Goal: Find contact information: Find contact information

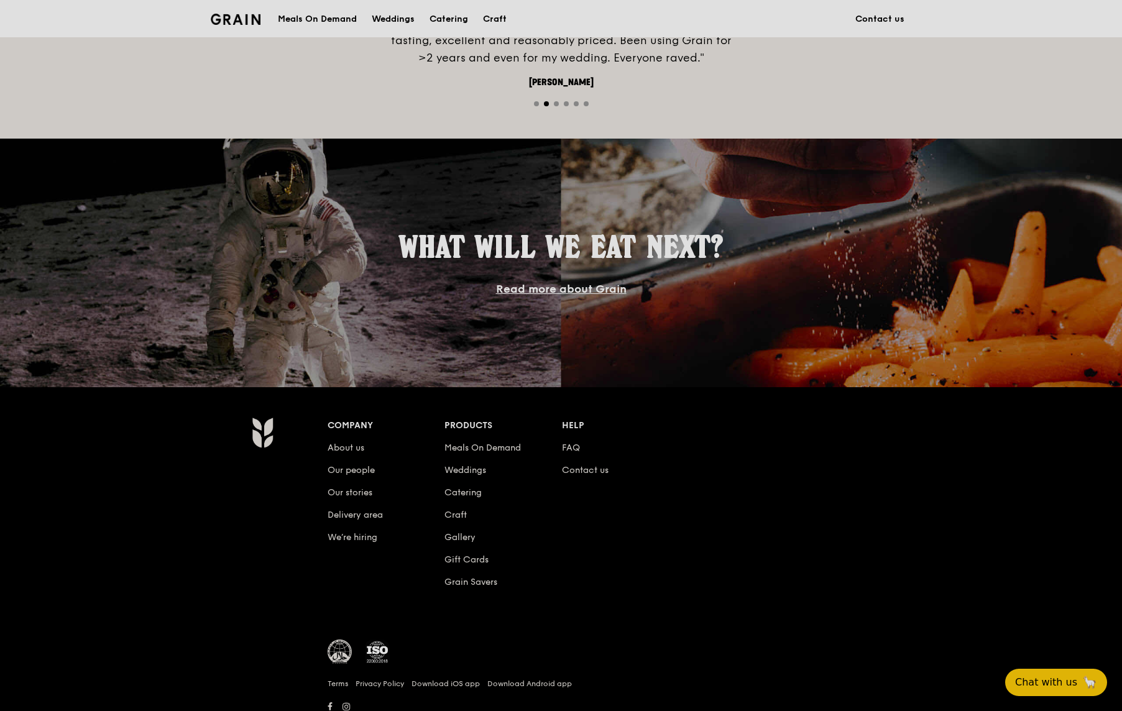
scroll to position [982, 0]
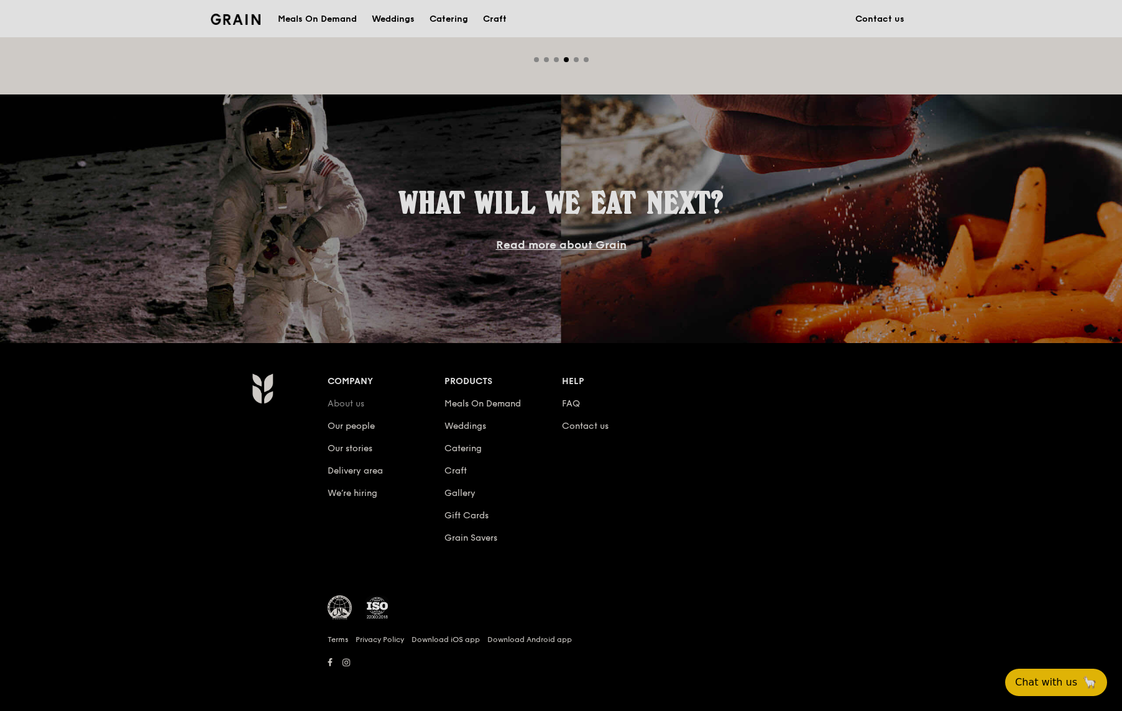
click at [350, 403] on link "About us" at bounding box center [346, 403] width 37 height 11
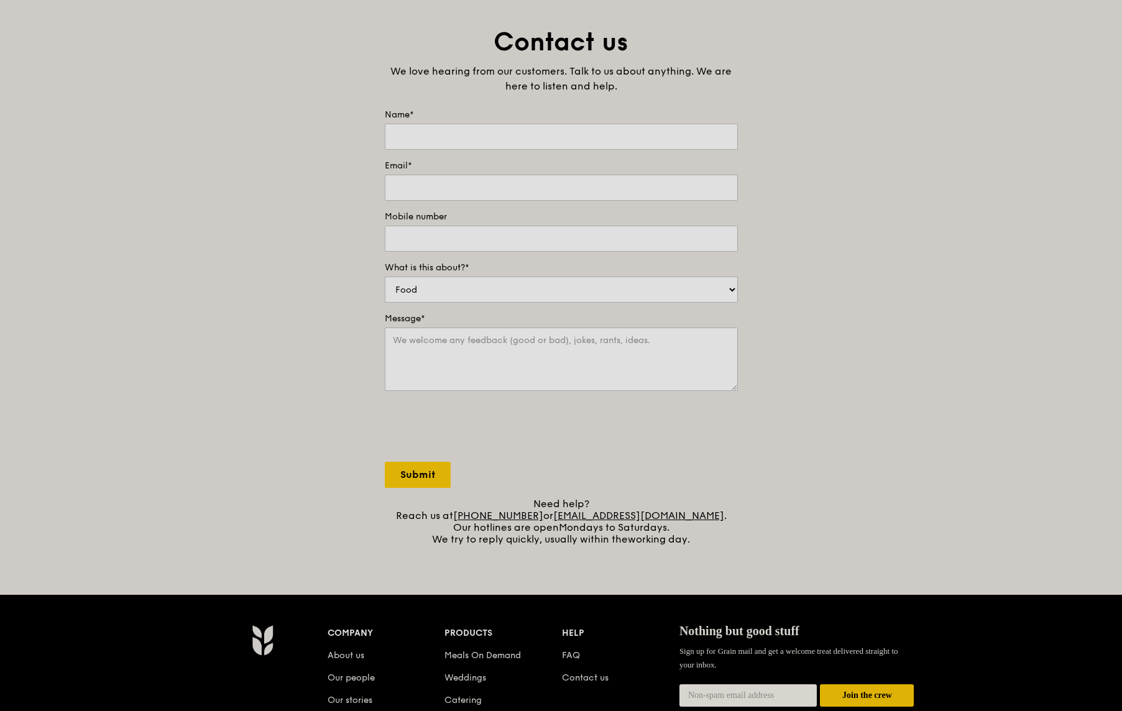
scroll to position [124, 0]
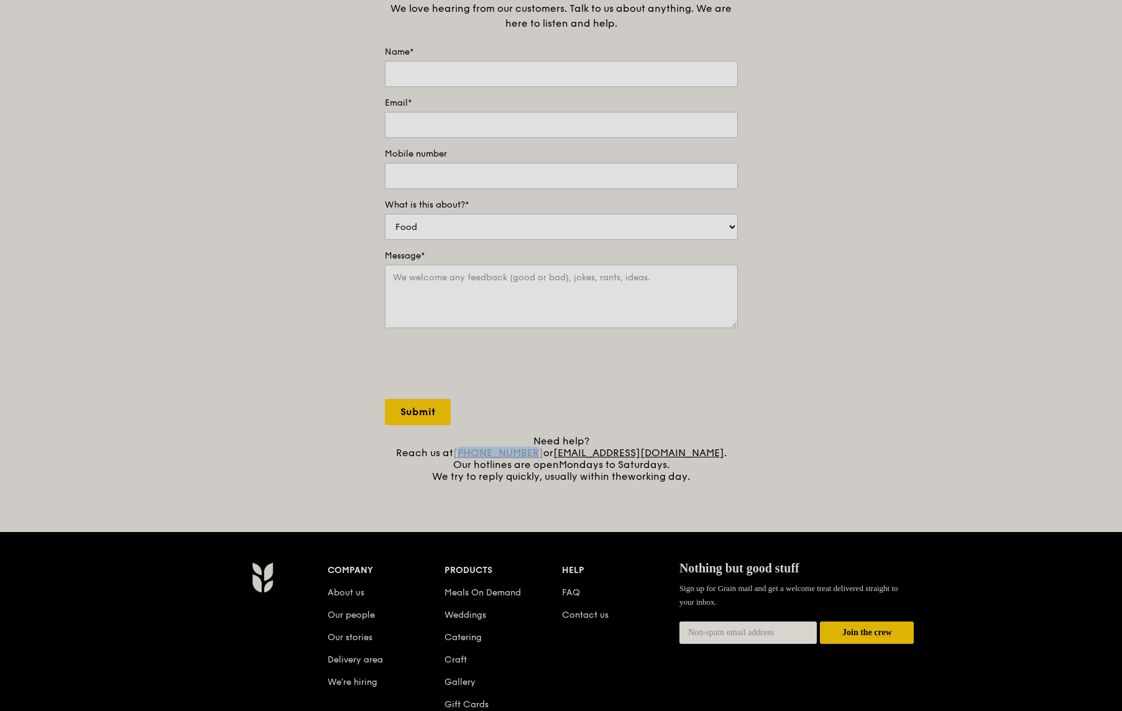
copy link "65 3163 5335"
drag, startPoint x: 558, startPoint y: 453, endPoint x: 495, endPoint y: 450, distance: 63.5
click at [495, 450] on div "Need help? Reach us at [PHONE_NUMBER] or [EMAIL_ADDRESS][DOMAIN_NAME] . Our hot…" at bounding box center [561, 458] width 353 height 47
click at [946, 245] on div "Contact us We love hearing from our customers. Talk to us about anything. We ar…" at bounding box center [561, 223] width 1122 height 520
click at [214, 675] on div "Company About us Our people Our stories Delivery area We’re hiring Products Mea…" at bounding box center [561, 716] width 716 height 308
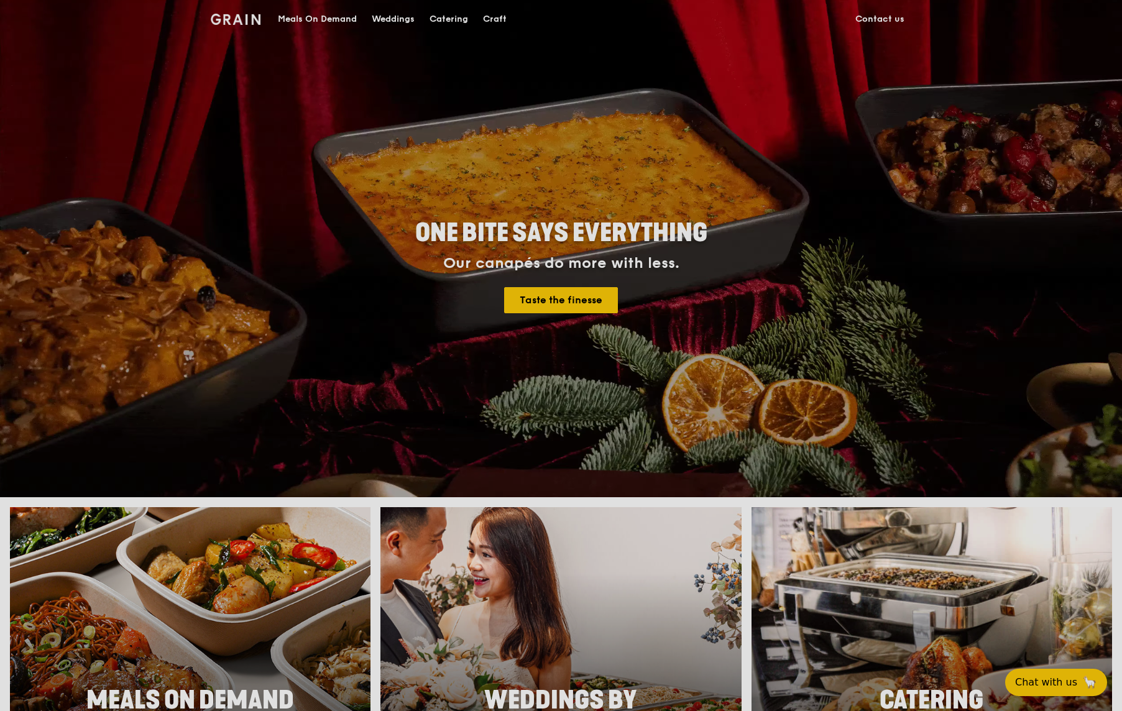
drag, startPoint x: 4, startPoint y: 651, endPoint x: 13, endPoint y: 629, distance: 24.2
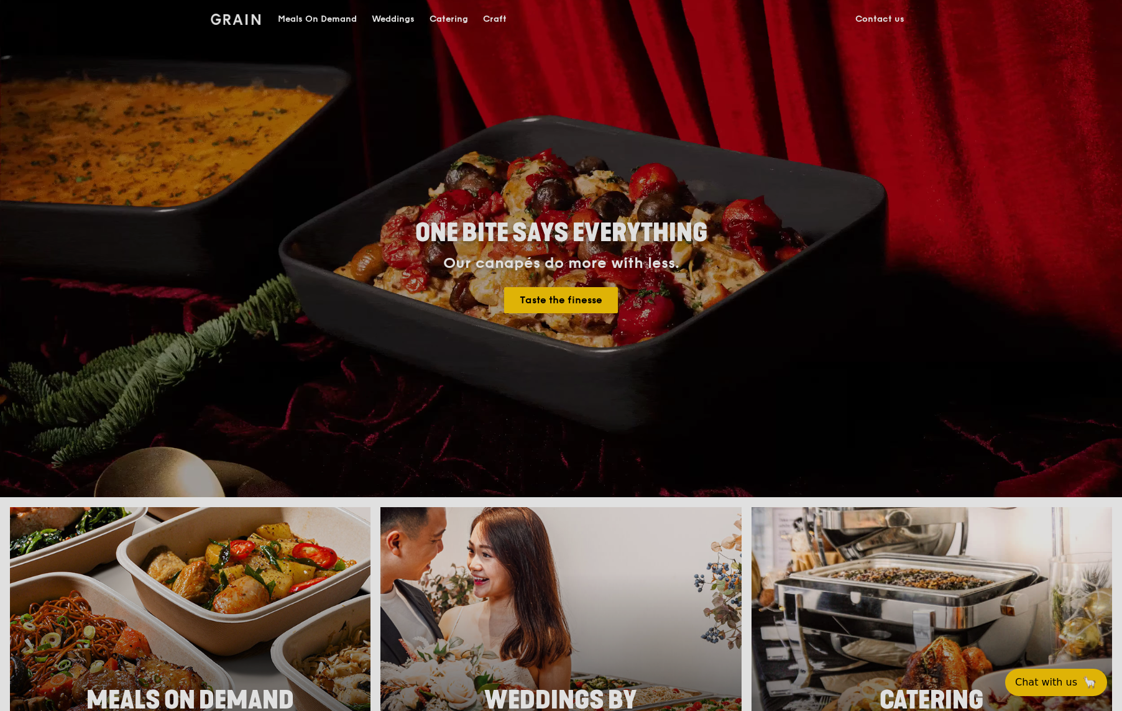
click at [3, 651] on div "Meals On Demand Enjoy wholesome and delicious meals on the fly, available for s…" at bounding box center [561, 671] width 1122 height 328
